Goal: Find specific page/section: Find specific page/section

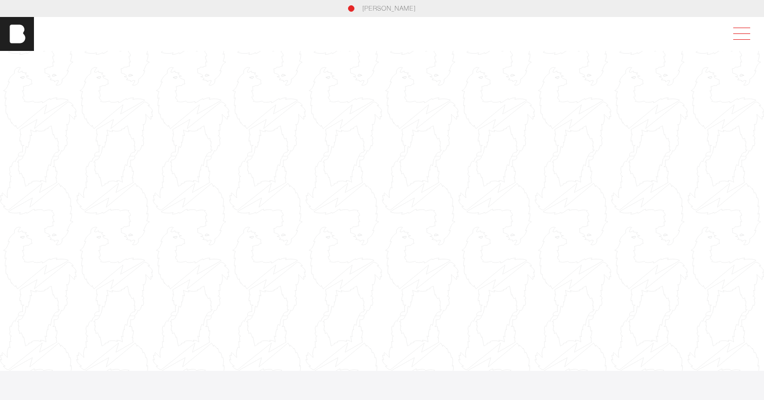
click at [749, 36] on span at bounding box center [739, 33] width 24 height 19
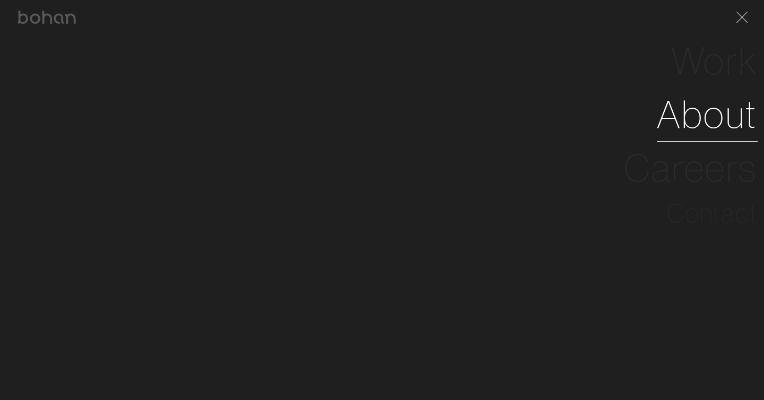
click at [715, 118] on link "About" at bounding box center [707, 115] width 101 height 54
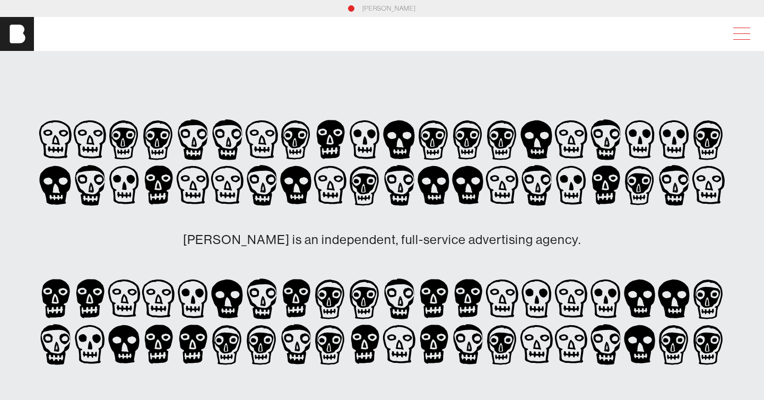
click at [741, 33] on span at bounding box center [739, 33] width 24 height 19
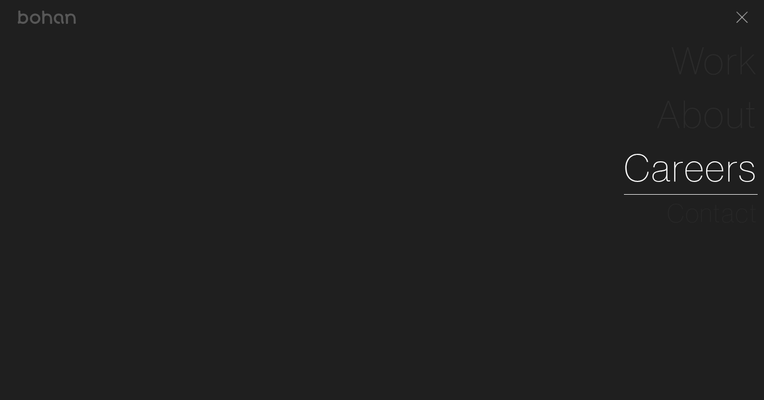
click at [687, 171] on link "Careers" at bounding box center [691, 168] width 134 height 54
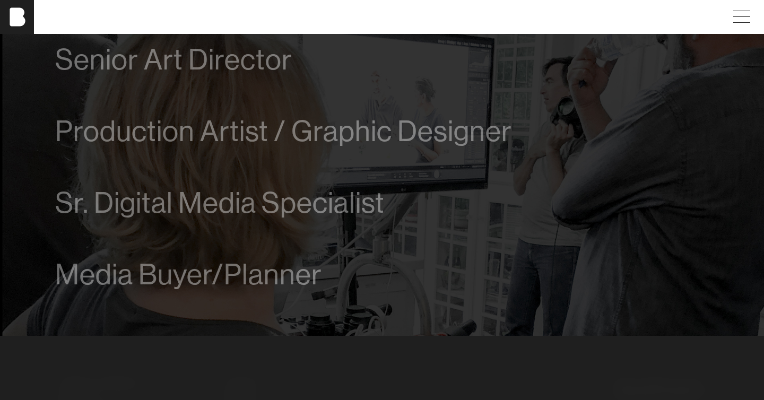
scroll to position [701, 0]
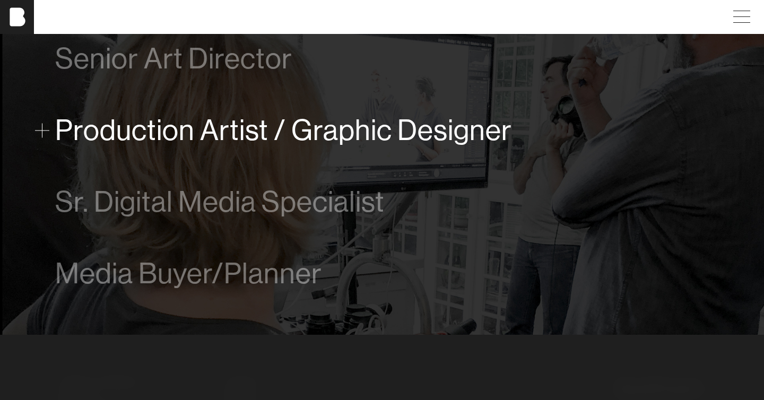
click at [392, 135] on span "Production Artist / Graphic Designer" at bounding box center [283, 130] width 457 height 32
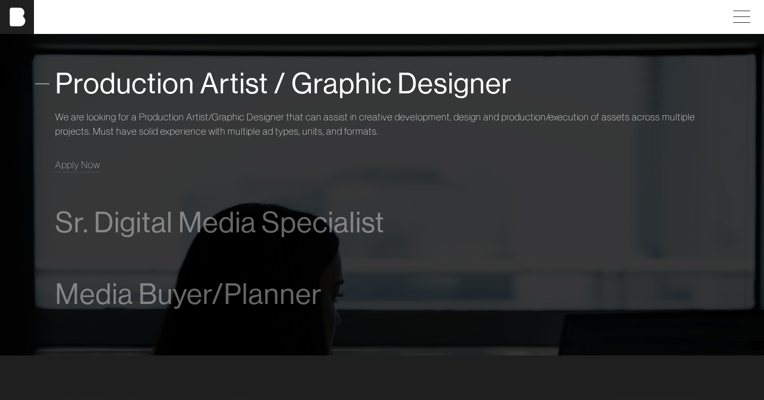
scroll to position [756, 0]
